Goal: Task Accomplishment & Management: Manage account settings

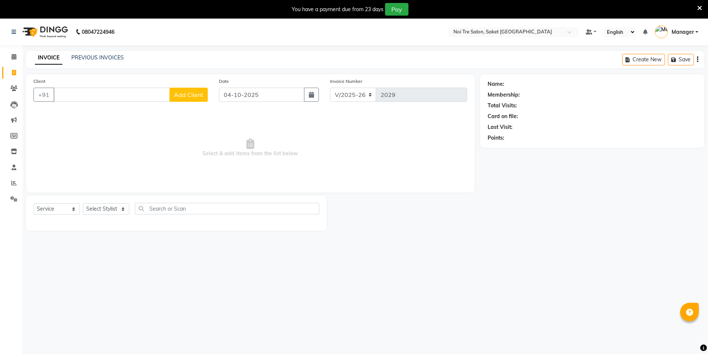
select select "4899"
select select "service"
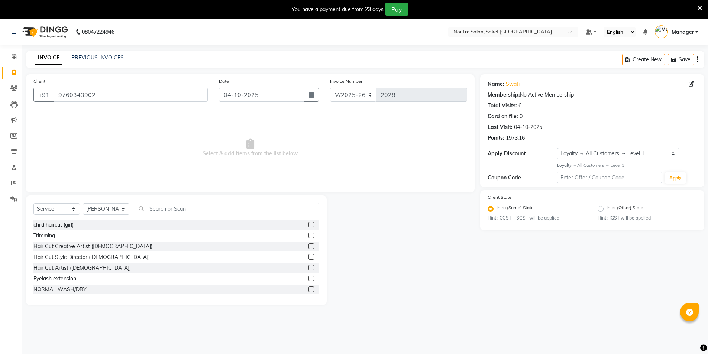
select select "4899"
select select "service"
select select "53800"
select select "1: Object"
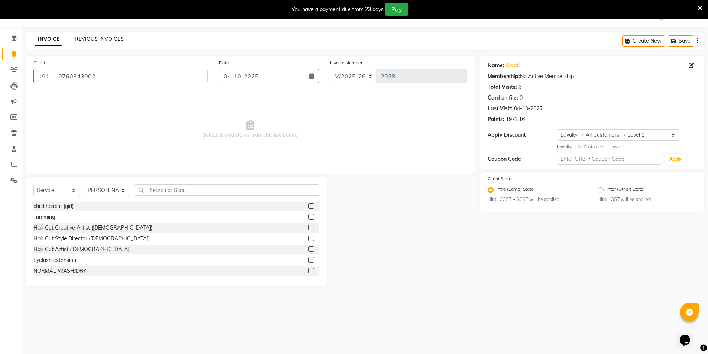
click at [81, 39] on link "PREVIOUS INVOICES" at bounding box center [97, 39] width 52 height 7
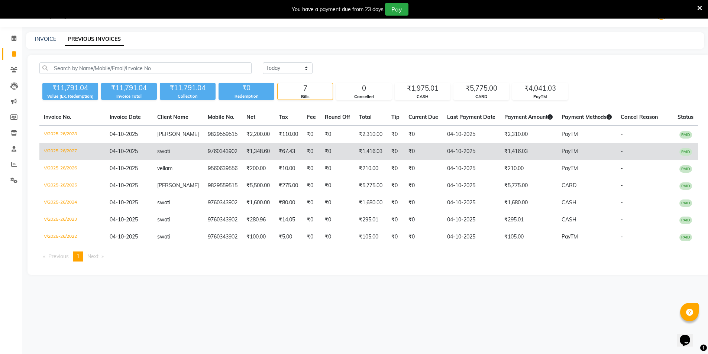
click at [249, 156] on td "₹1,348.60" at bounding box center [258, 151] width 32 height 17
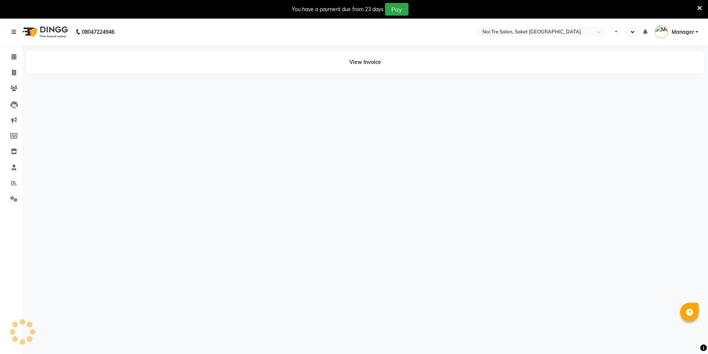
select select "en"
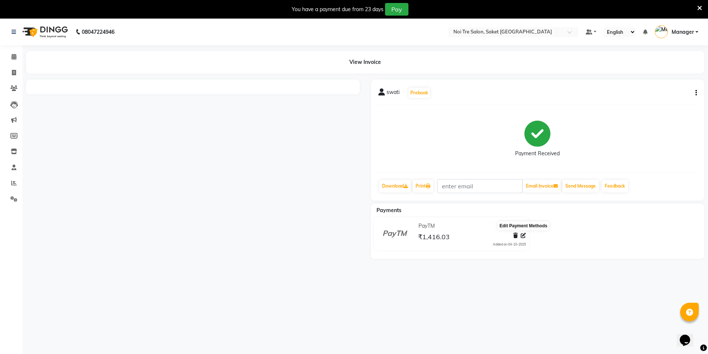
click at [523, 236] on icon at bounding box center [522, 235] width 5 height 5
select select "6"
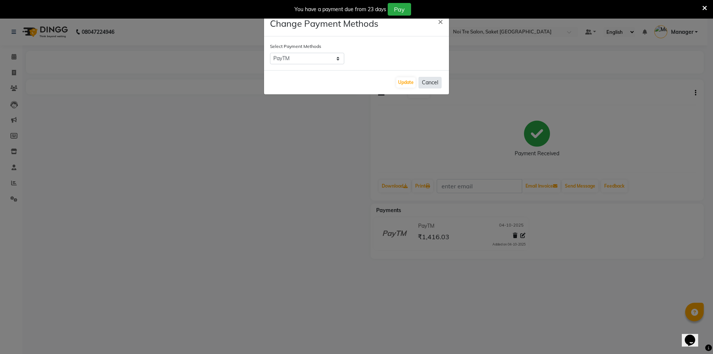
drag, startPoint x: 431, startPoint y: 79, endPoint x: 427, endPoint y: 80, distance: 4.2
click at [430, 80] on button "Cancel" at bounding box center [430, 83] width 23 height 12
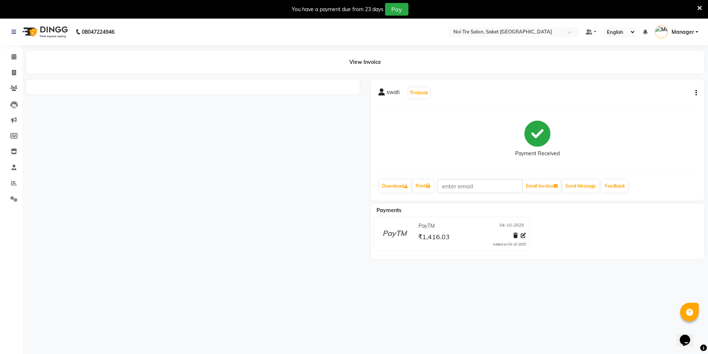
click at [696, 93] on icon "button" at bounding box center [695, 93] width 1 height 0
click at [642, 98] on div "Edit Invoice" at bounding box center [658, 97] width 51 height 9
select select "service"
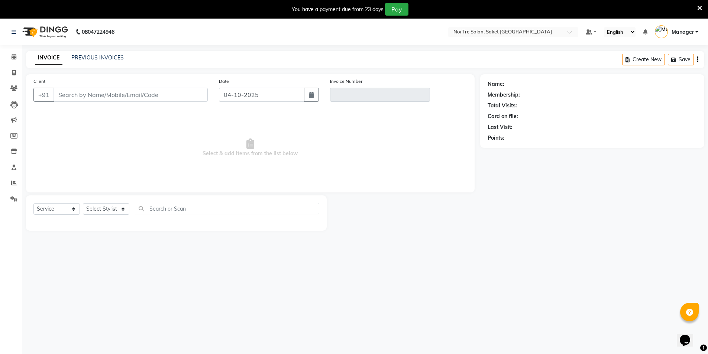
click at [97, 54] on div "PREVIOUS INVOICES" at bounding box center [97, 58] width 52 height 8
click at [104, 59] on link "PREVIOUS INVOICES" at bounding box center [97, 57] width 52 height 7
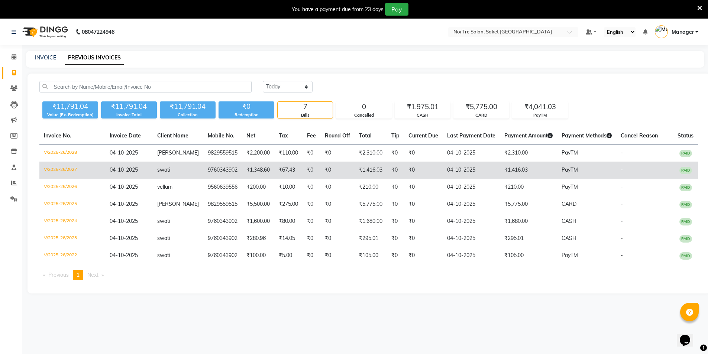
click at [471, 173] on td "04-10-2025" at bounding box center [470, 170] width 57 height 17
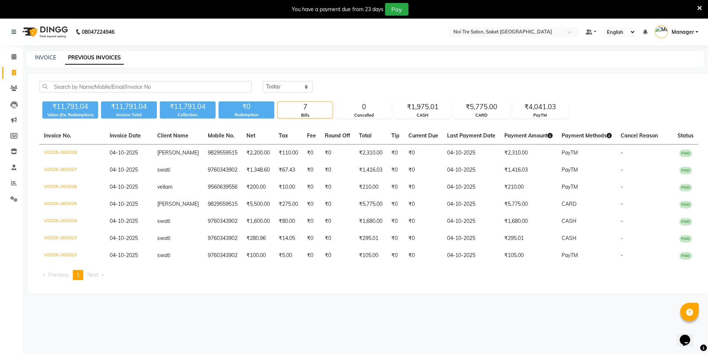
click at [100, 53] on link "PREVIOUS INVOICES" at bounding box center [94, 57] width 59 height 13
click at [97, 57] on link "PREVIOUS INVOICES" at bounding box center [94, 57] width 59 height 13
click at [44, 57] on link "INVOICE" at bounding box center [45, 57] width 21 height 7
select select "service"
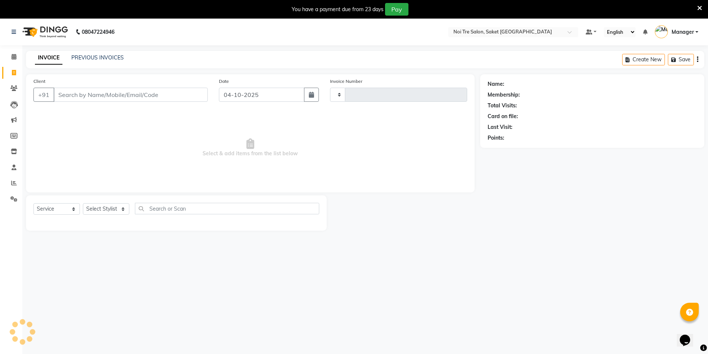
type input "2029"
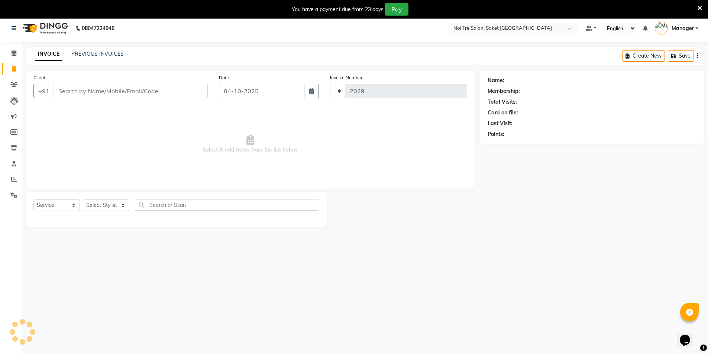
select select "4899"
click at [90, 48] on div "INVOICE PREVIOUS INVOICES Create New Save" at bounding box center [365, 55] width 678 height 17
click at [97, 58] on div "PREVIOUS INVOICES" at bounding box center [97, 54] width 52 height 8
click at [100, 51] on link "PREVIOUS INVOICES" at bounding box center [97, 54] width 52 height 7
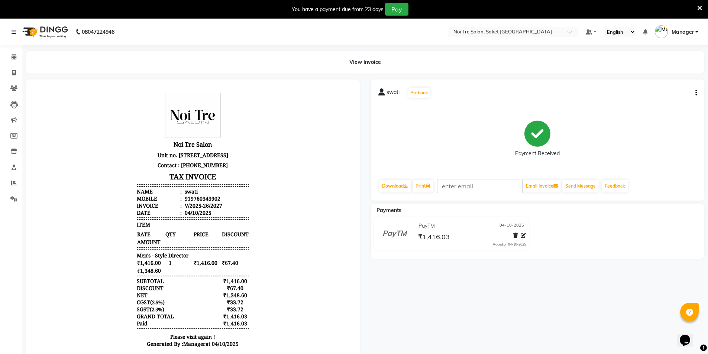
click at [695, 95] on button "button" at bounding box center [694, 93] width 4 height 8
click at [660, 98] on div "Edit Invoice" at bounding box center [658, 97] width 51 height 9
select select "service"
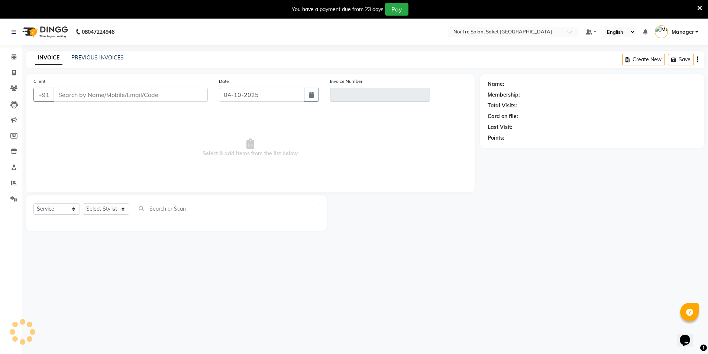
scroll to position [19, 0]
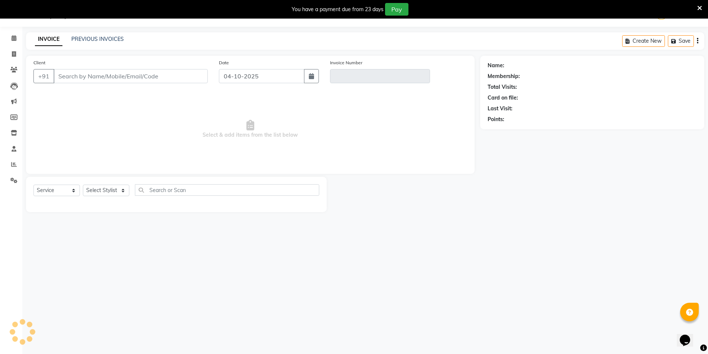
type input "9760343902"
type input "V/2025-26/2027"
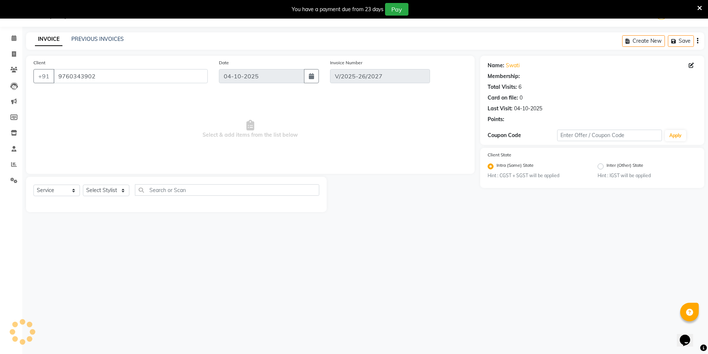
select select "1: Object"
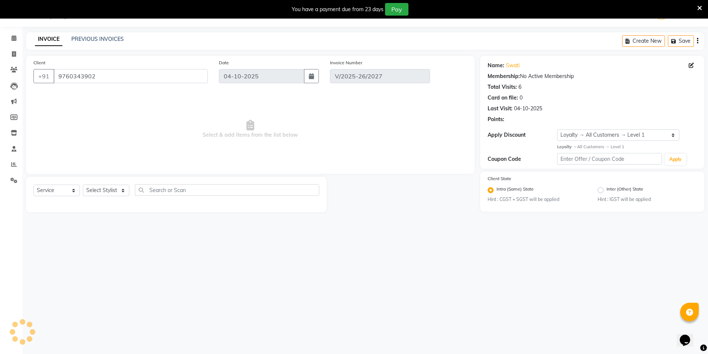
select select "select"
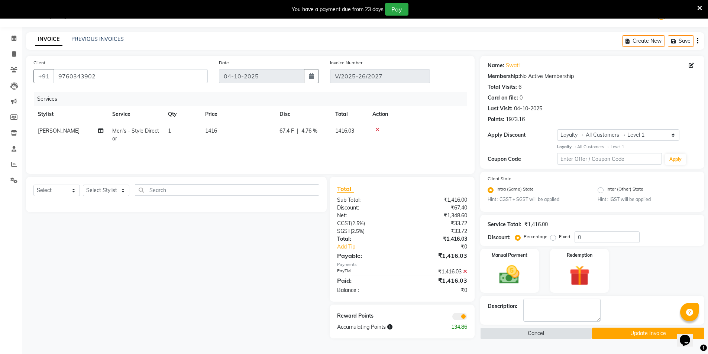
click at [464, 272] on icon at bounding box center [465, 271] width 4 height 5
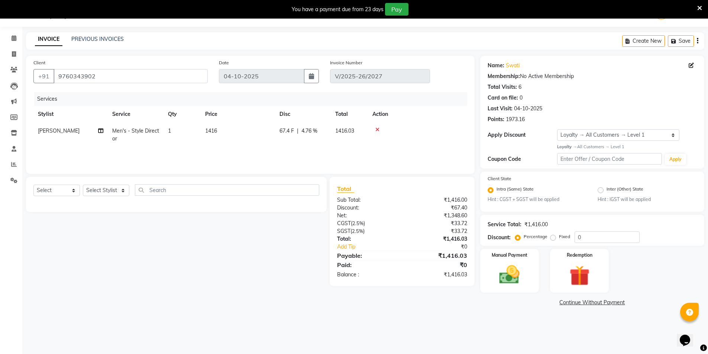
click at [224, 123] on td "1416" at bounding box center [238, 135] width 74 height 25
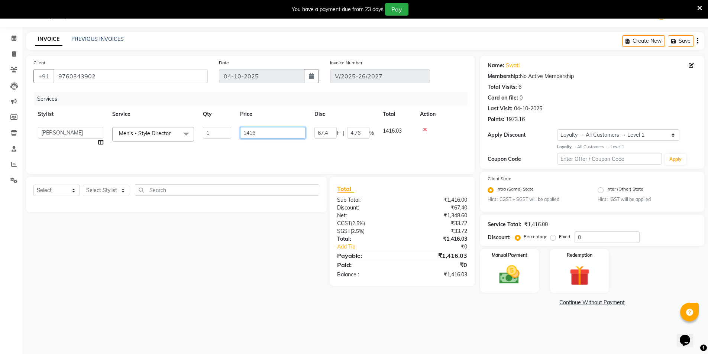
click at [264, 133] on input "1416" at bounding box center [272, 133] width 65 height 12
type input "1316"
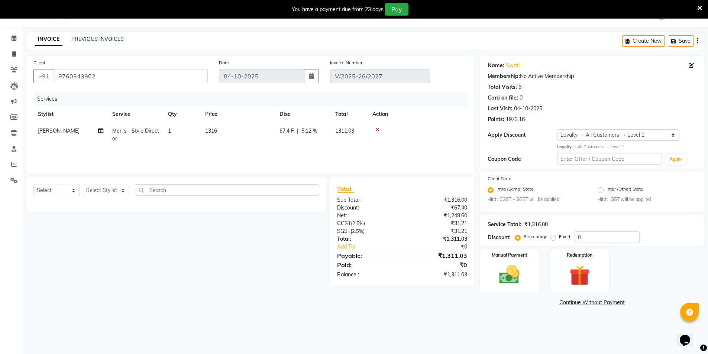
click at [280, 146] on tr "AMIT Men's - Style Director 1 1316 67.4 F | 5.12 % 1311.03" at bounding box center [249, 135] width 433 height 25
click at [589, 238] on input "0" at bounding box center [606, 237] width 65 height 12
type input "4.76"
click at [644, 259] on div "Manual Payment Redemption" at bounding box center [591, 271] width 235 height 44
click at [514, 267] on img at bounding box center [509, 275] width 34 height 24
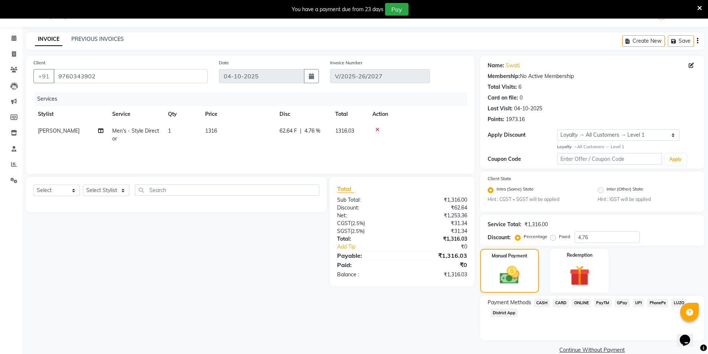
click at [602, 302] on span "PayTM" at bounding box center [603, 303] width 18 height 9
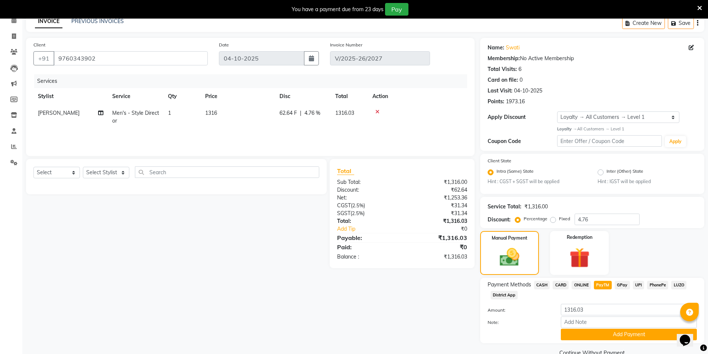
scroll to position [52, 0]
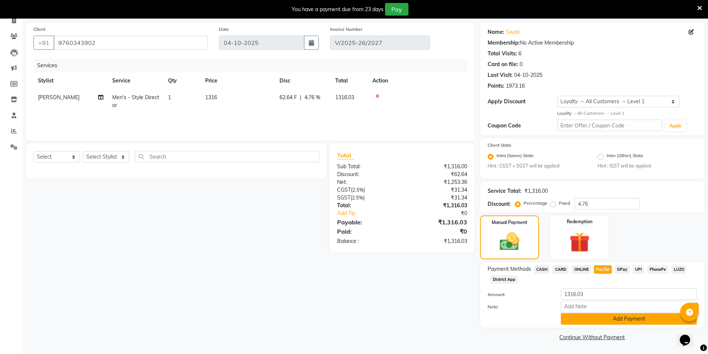
click at [614, 318] on button "Add Payment" at bounding box center [628, 319] width 136 height 12
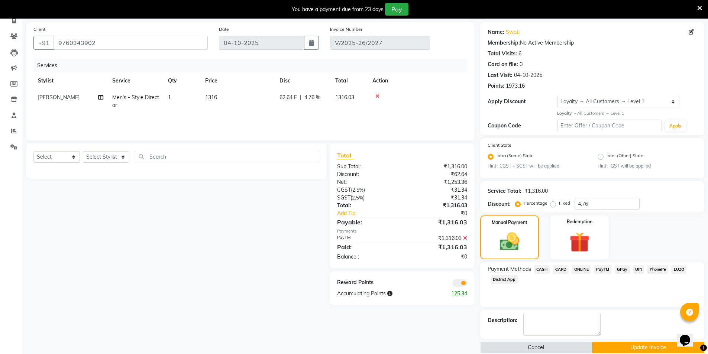
click at [629, 346] on button "Update Invoice" at bounding box center [648, 348] width 112 height 12
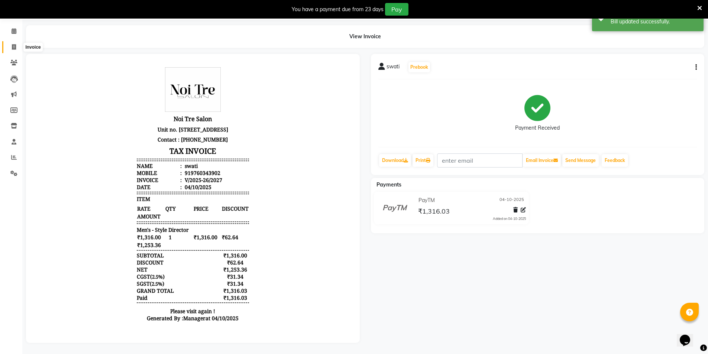
click at [13, 44] on icon at bounding box center [14, 47] width 4 height 6
select select "service"
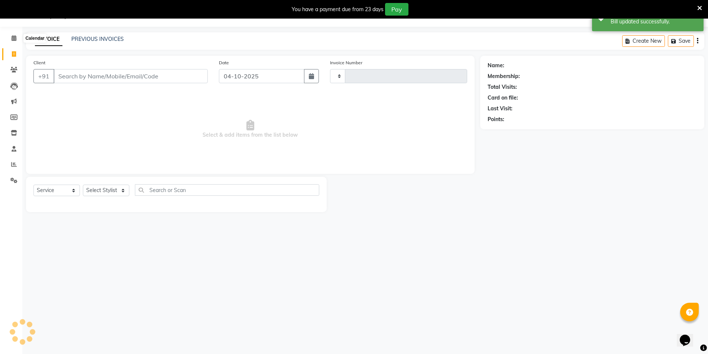
scroll to position [19, 0]
type input "2029"
select select "4899"
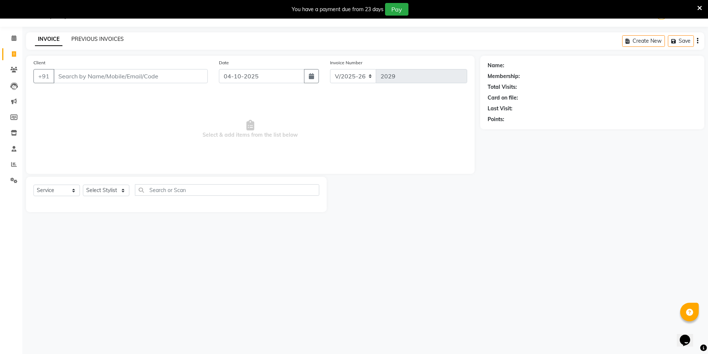
click at [91, 38] on link "PREVIOUS INVOICES" at bounding box center [97, 39] width 52 height 7
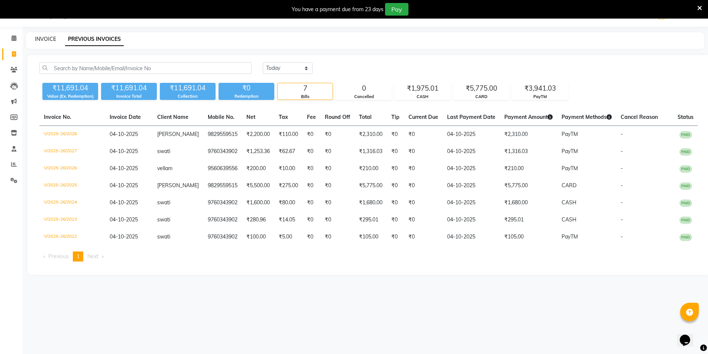
click at [51, 39] on link "INVOICE" at bounding box center [45, 39] width 21 height 7
select select "4899"
select select "service"
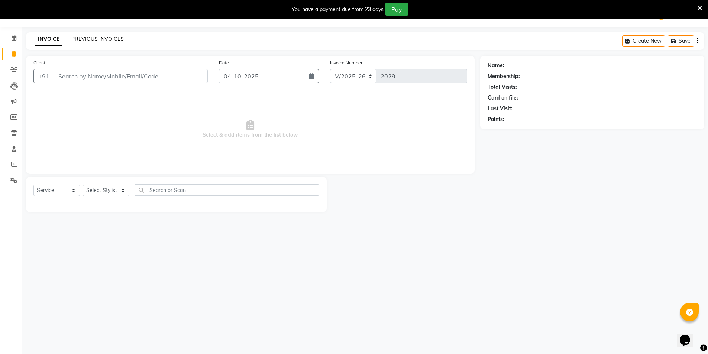
click at [101, 40] on link "PREVIOUS INVOICES" at bounding box center [97, 39] width 52 height 7
